Goal: Navigation & Orientation: Go to known website

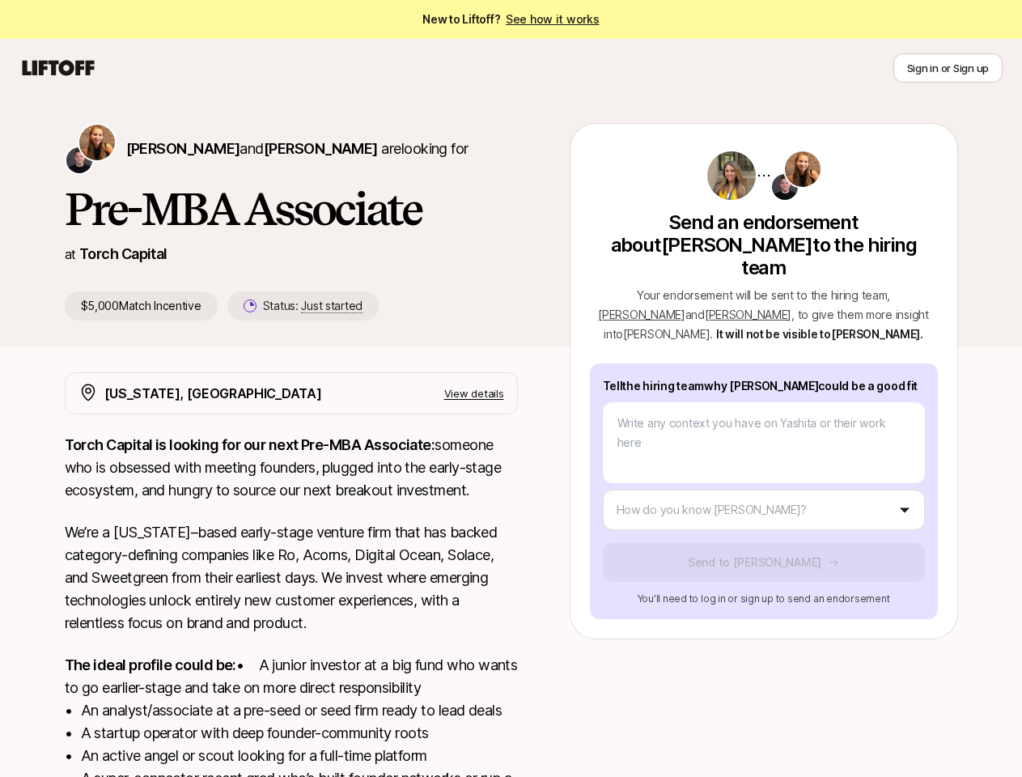
click at [58, 68] on icon at bounding box center [58, 68] width 78 height 23
click at [948, 68] on button "Sign in or Sign up" at bounding box center [947, 67] width 109 height 29
type textarea "x"
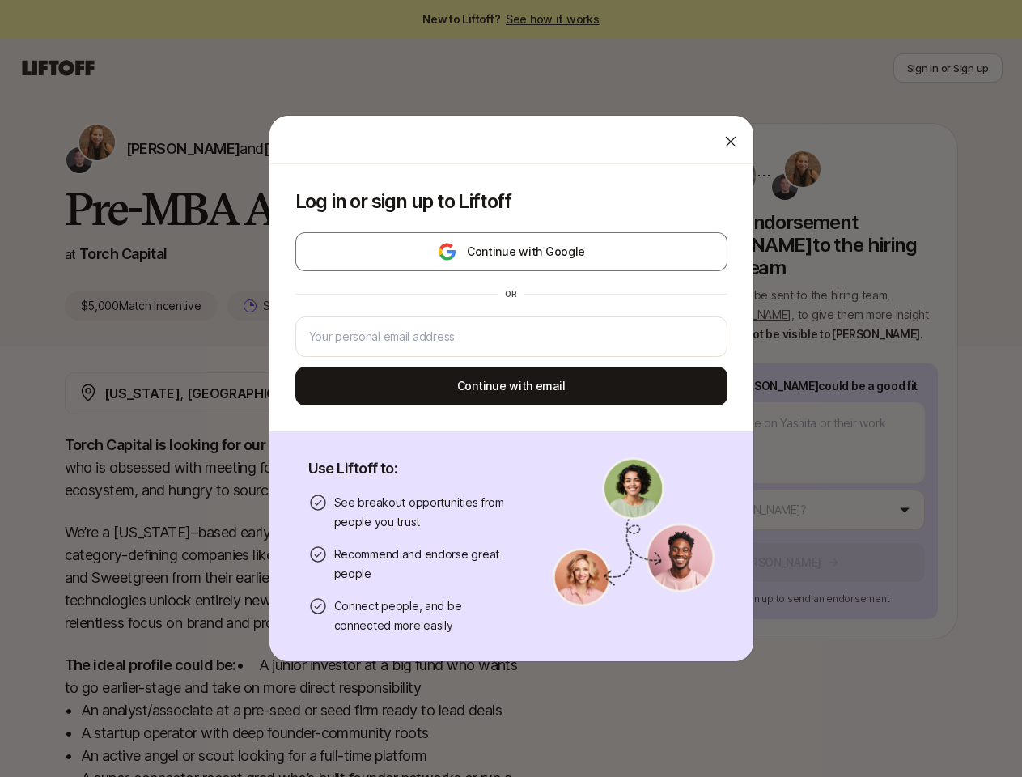
click at [146, 148] on div "Log in or sign up to Liftoff Continue with Google or Continue with email Use Li…" at bounding box center [511, 388] width 1022 height 547
click at [280, 148] on div at bounding box center [511, 140] width 484 height 49
click at [286, 306] on div "Log in or sign up to Liftoff Continue with Google or Continue with email" at bounding box center [511, 297] width 484 height 267
click at [900, 272] on div "Log in or sign up to Liftoff Continue with Google or Continue with email Use Li…" at bounding box center [511, 388] width 1022 height 547
click at [667, 291] on div "or" at bounding box center [511, 294] width 432 height 26
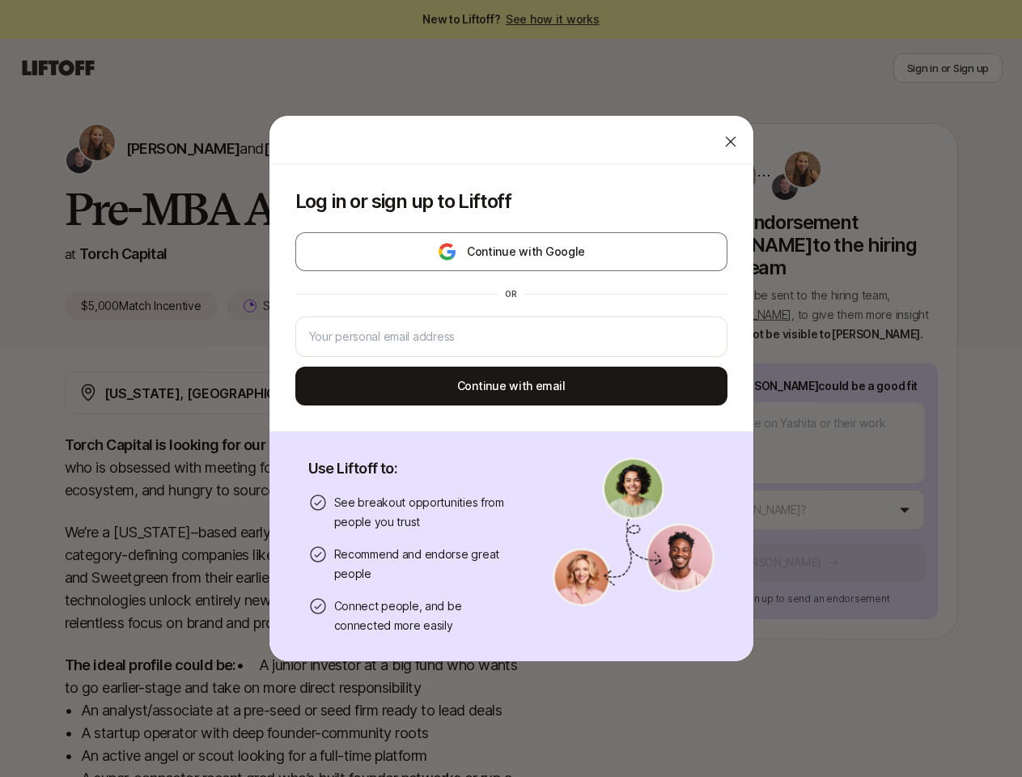
click at [783, 487] on div "Log in or sign up to Liftoff Continue with Google or Continue with email Use Li…" at bounding box center [511, 388] width 1022 height 547
click at [494, 393] on button "Continue with email" at bounding box center [511, 386] width 432 height 39
